Goal: Contribute content

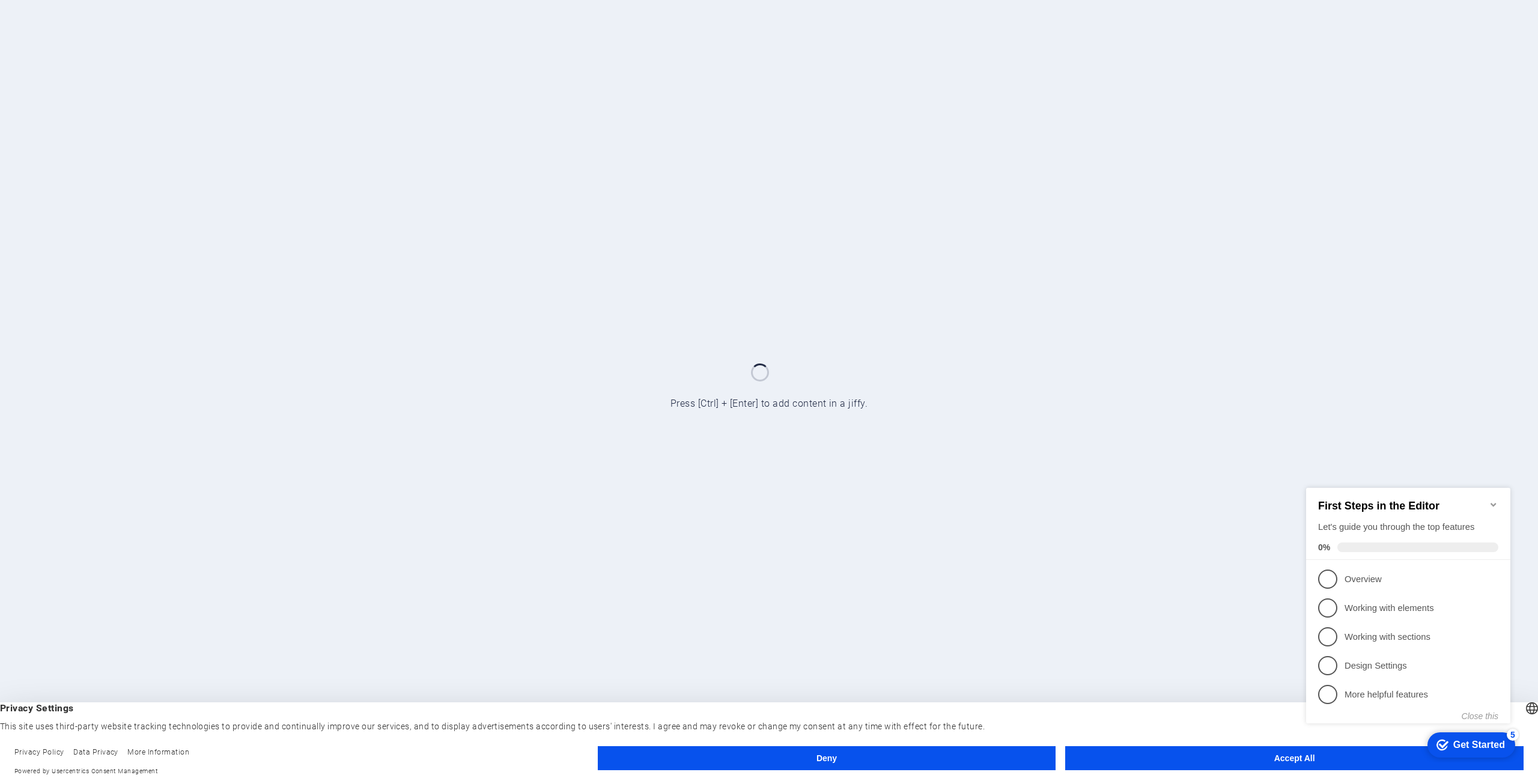
click at [1176, 765] on button "Accept All" at bounding box center [1294, 757] width 458 height 24
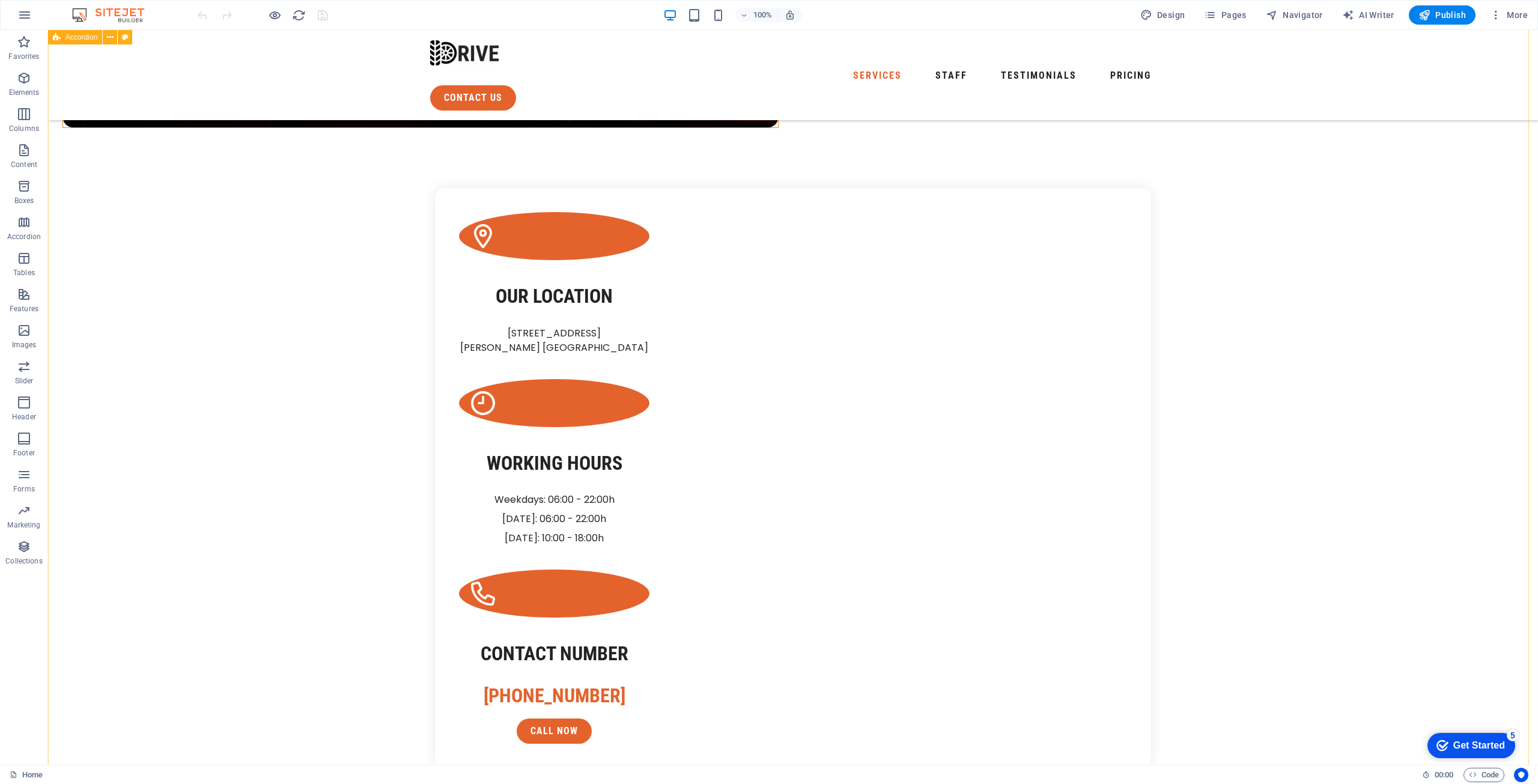
scroll to position [1081, 0]
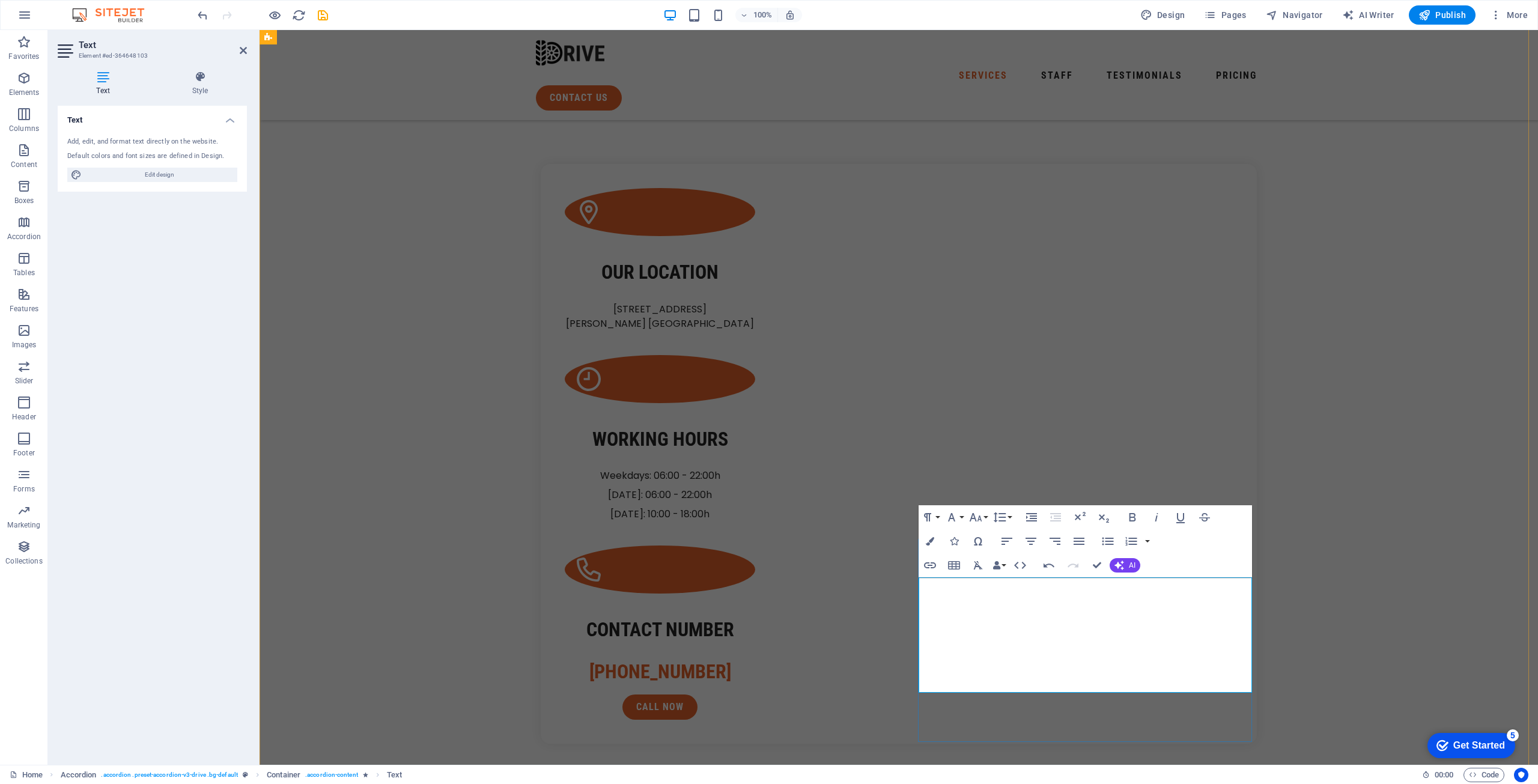
drag, startPoint x: 1014, startPoint y: 608, endPoint x: 1024, endPoint y: 607, distance: 10.0
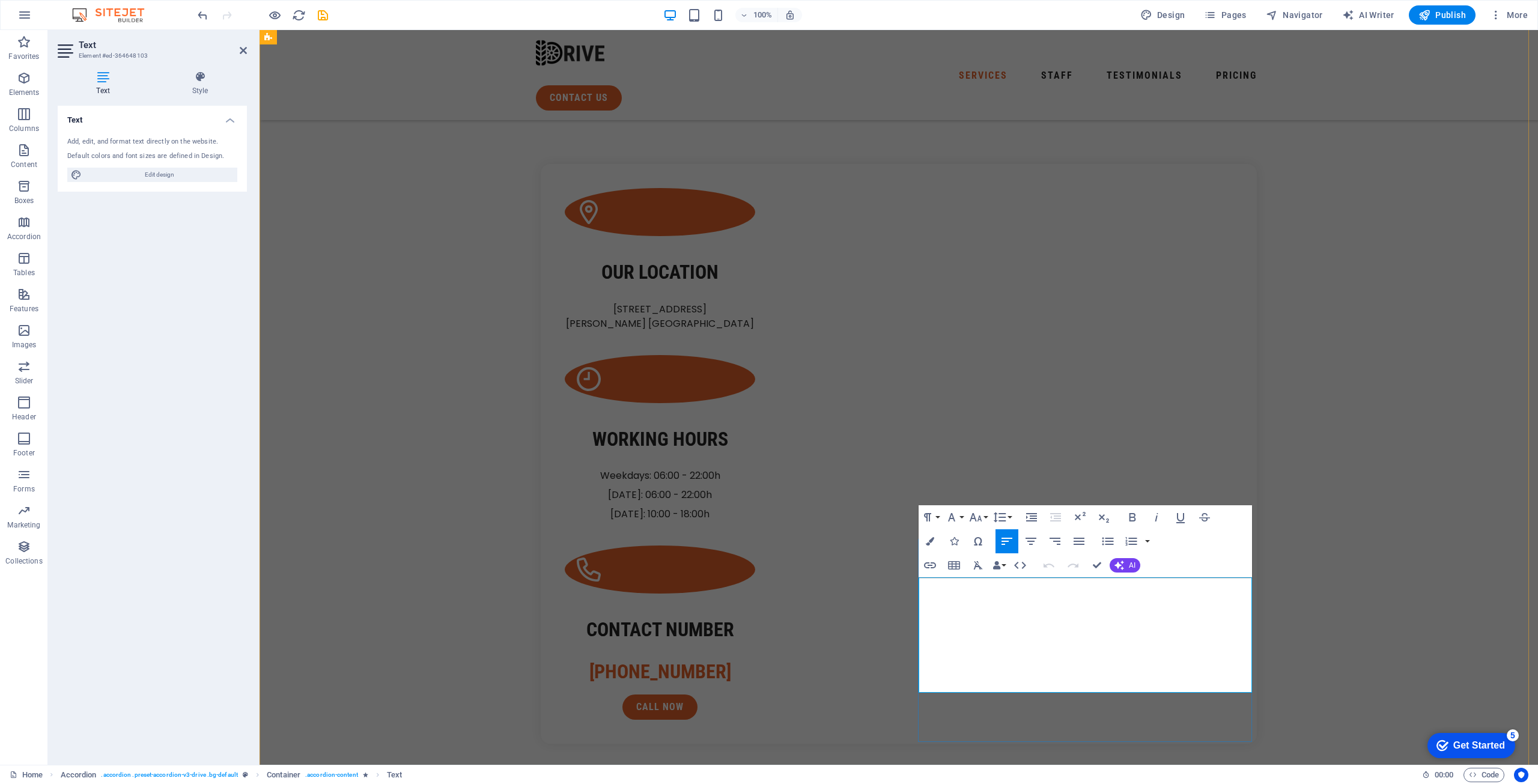
click at [1108, 541] on icon "button" at bounding box center [1108, 541] width 11 height 8
click at [1106, 543] on icon "button" at bounding box center [1108, 541] width 14 height 14
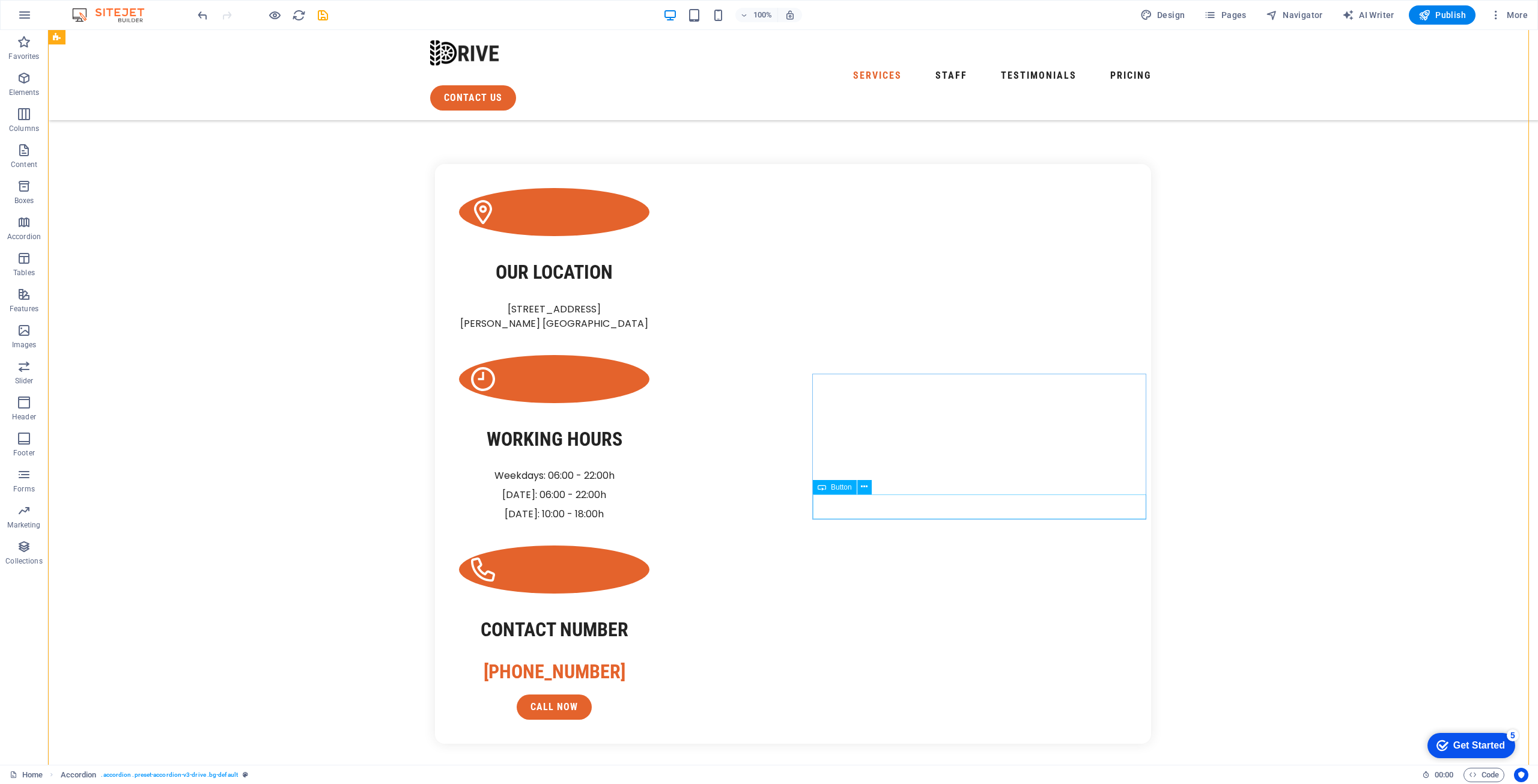
scroll to position [1021, 0]
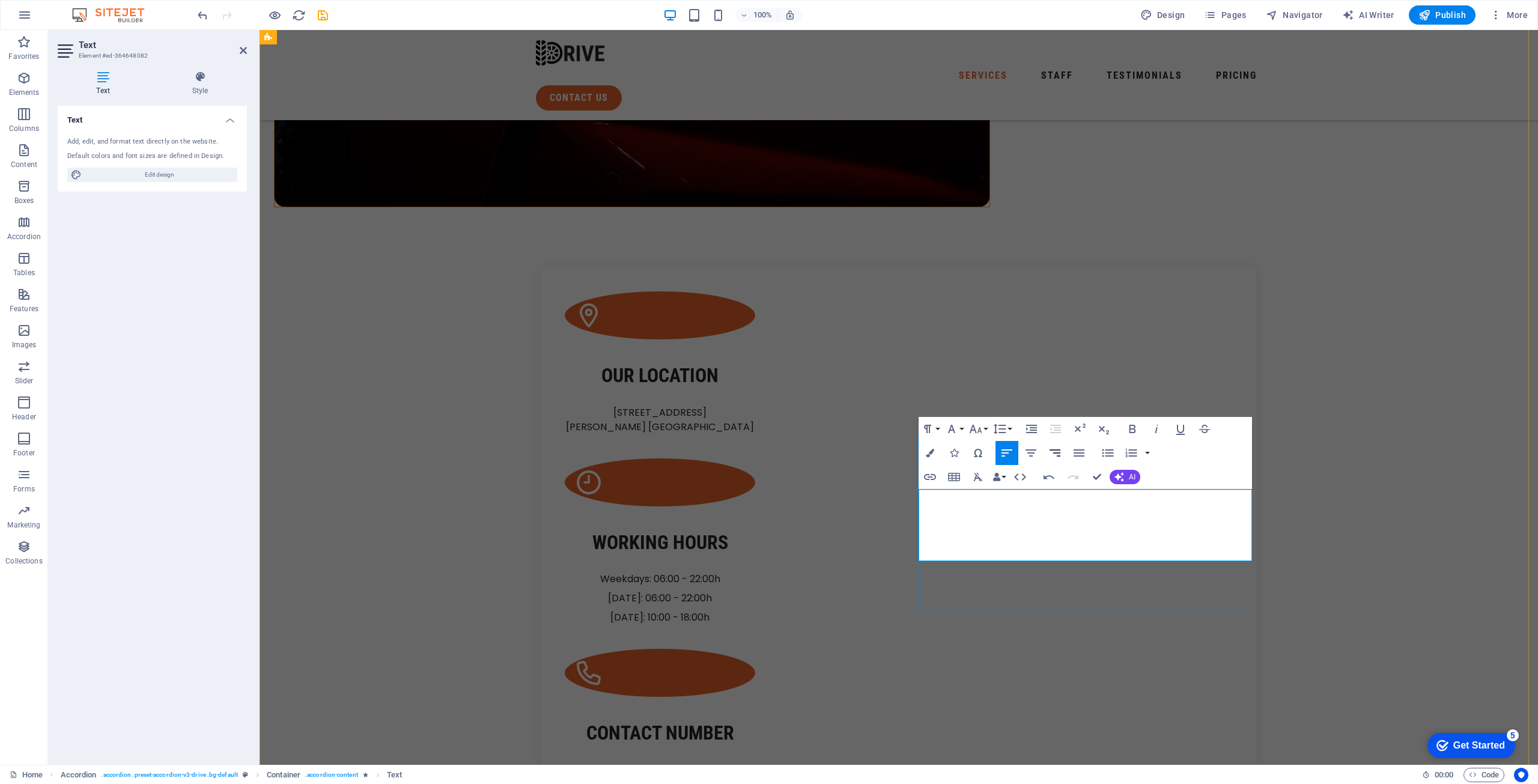
scroll to position [961, 0]
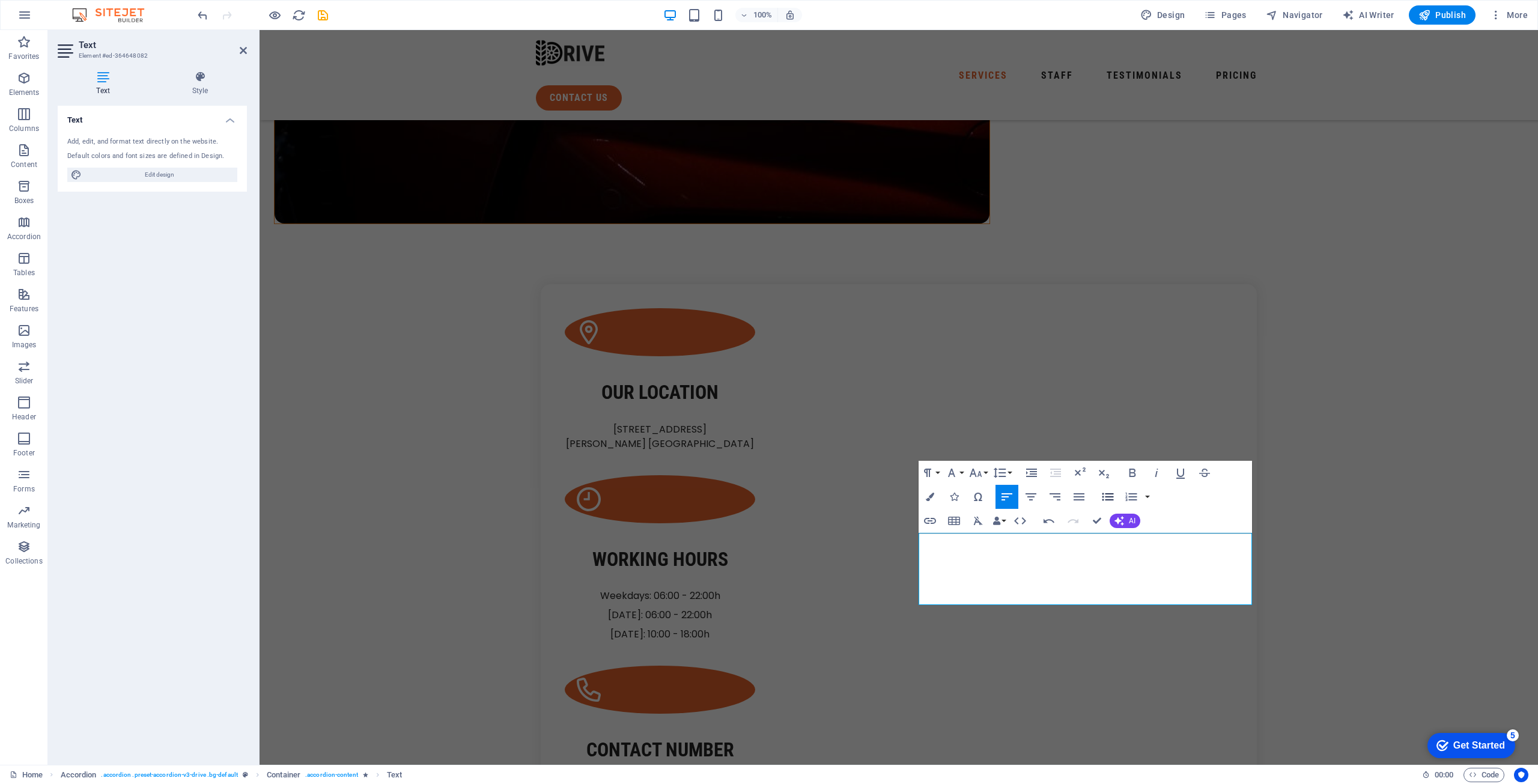
click at [1103, 496] on icon "button" at bounding box center [1108, 496] width 11 height 8
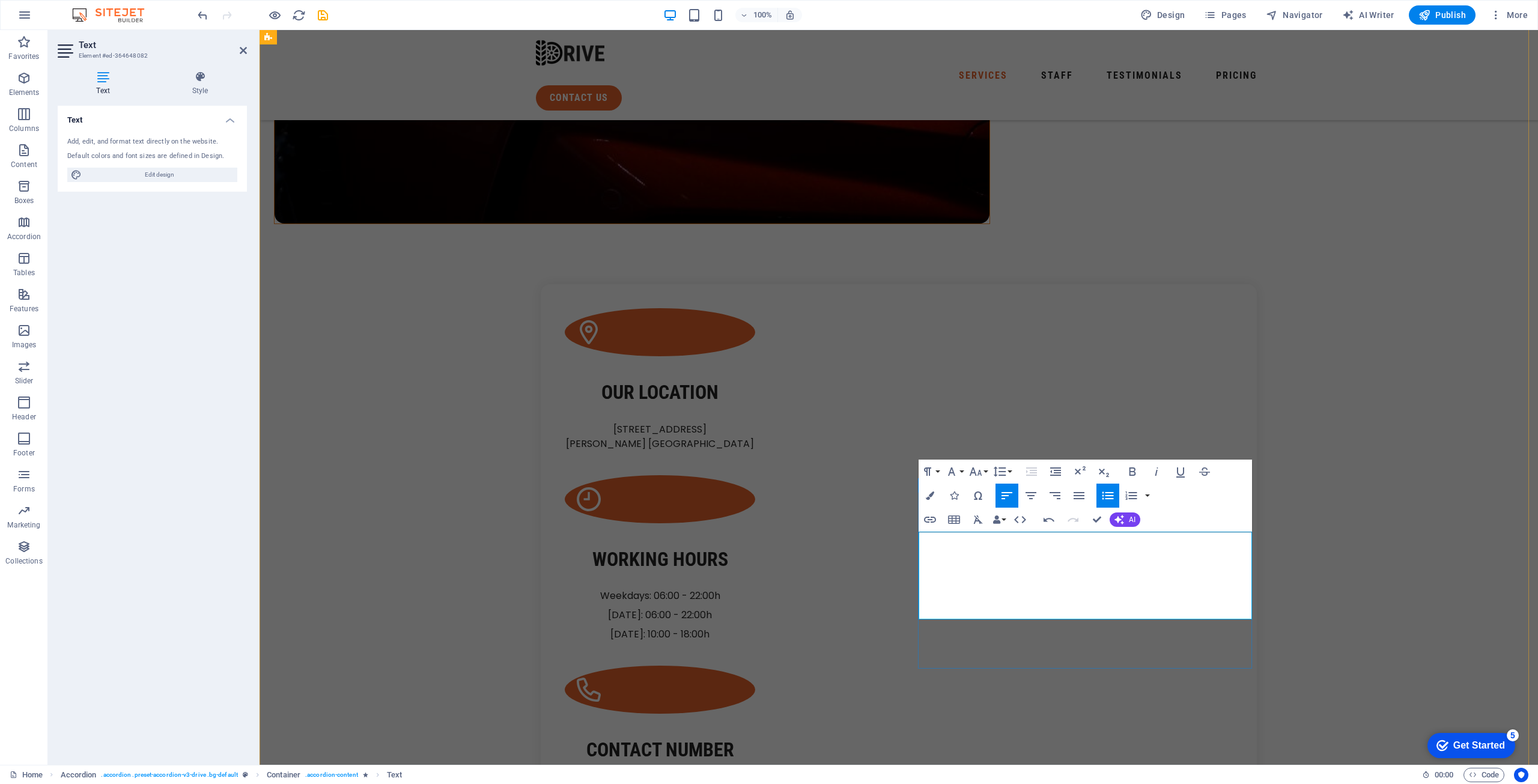
scroll to position [1021, 0]
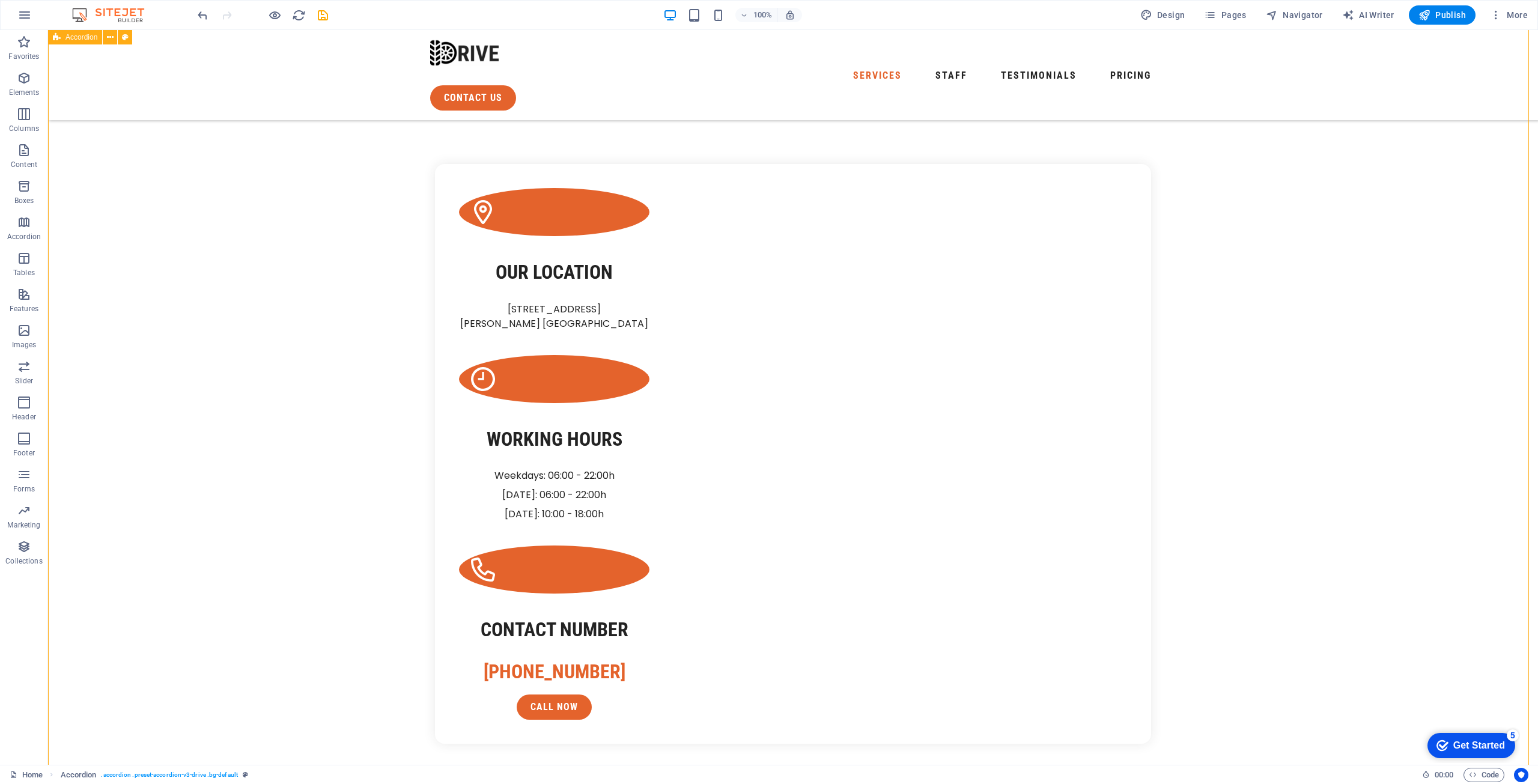
scroll to position [1141, 0]
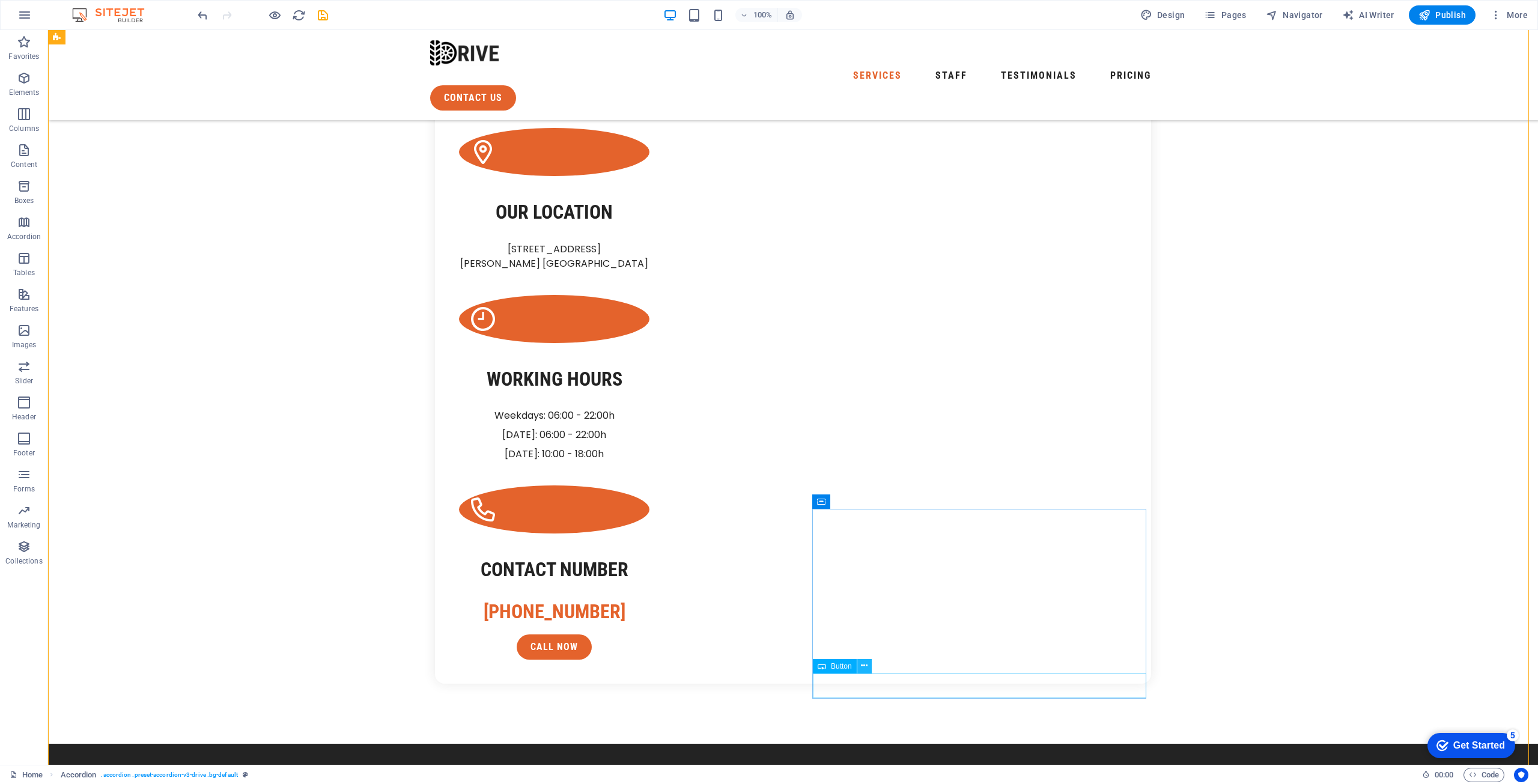
click at [862, 667] on icon at bounding box center [864, 666] width 6 height 13
drag, startPoint x: 1218, startPoint y: 535, endPoint x: 1479, endPoint y: 541, distance: 261.1
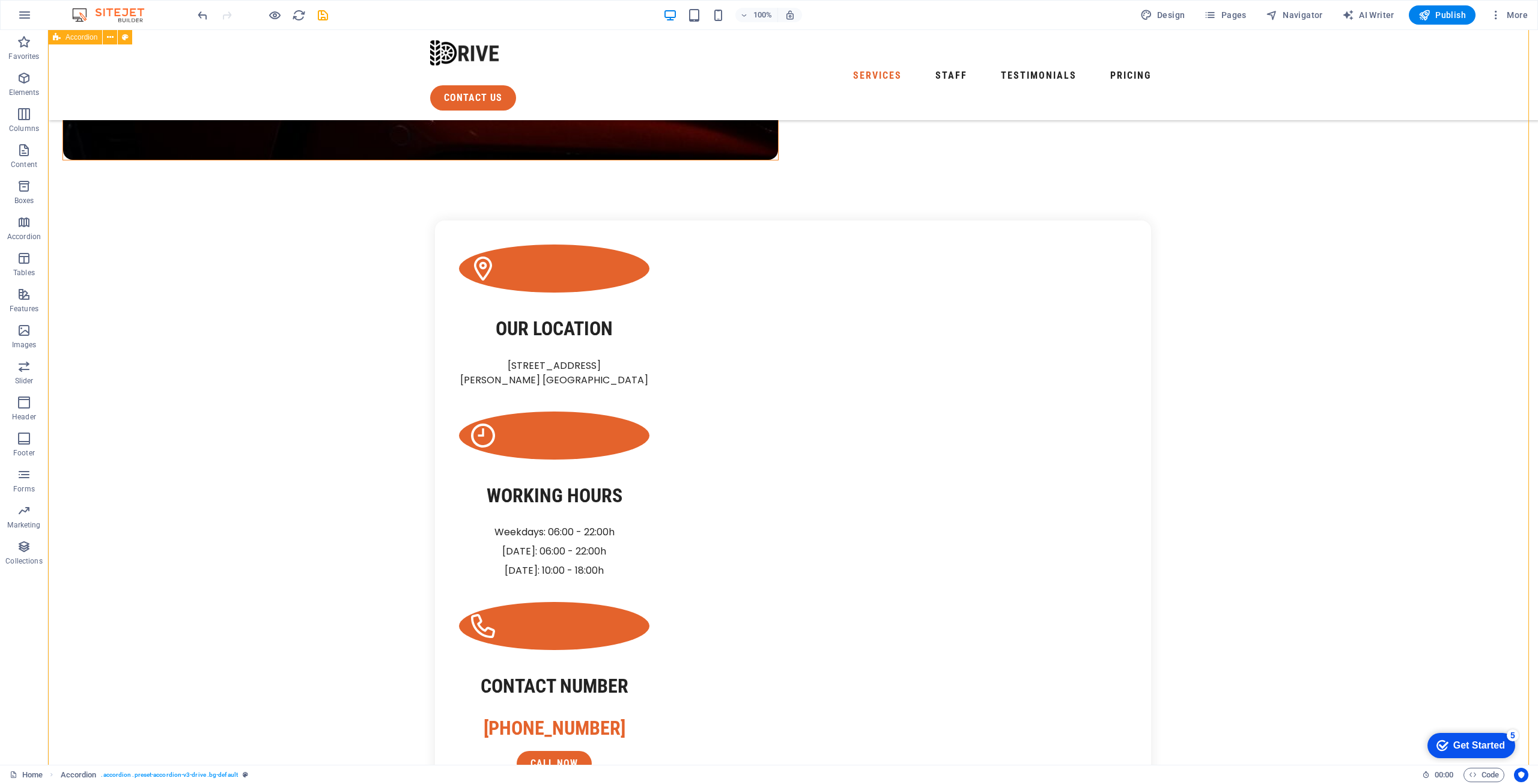
scroll to position [1021, 0]
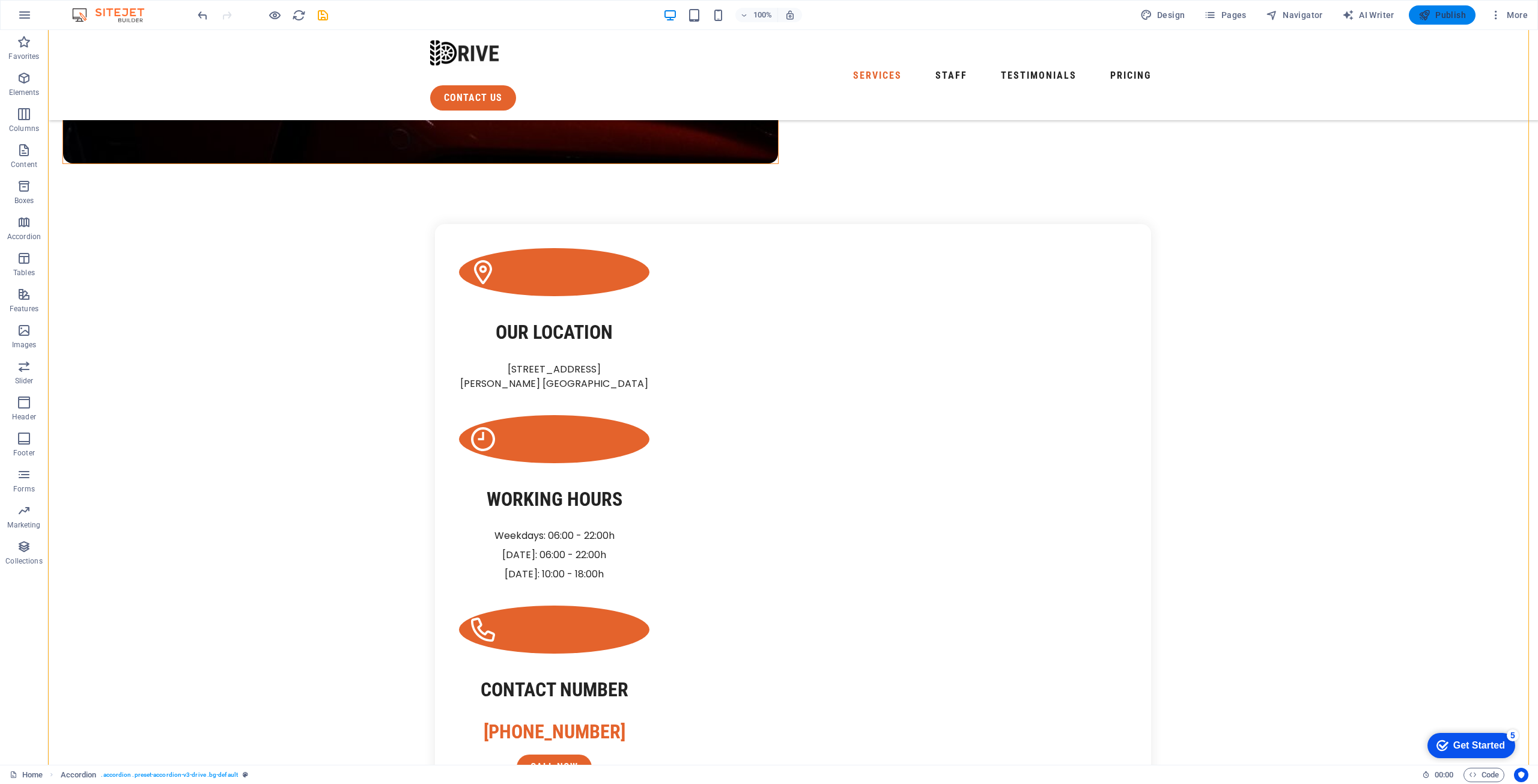
click at [1443, 9] on span "Publish" at bounding box center [1442, 15] width 47 height 12
